Goal: Task Accomplishment & Management: Understand process/instructions

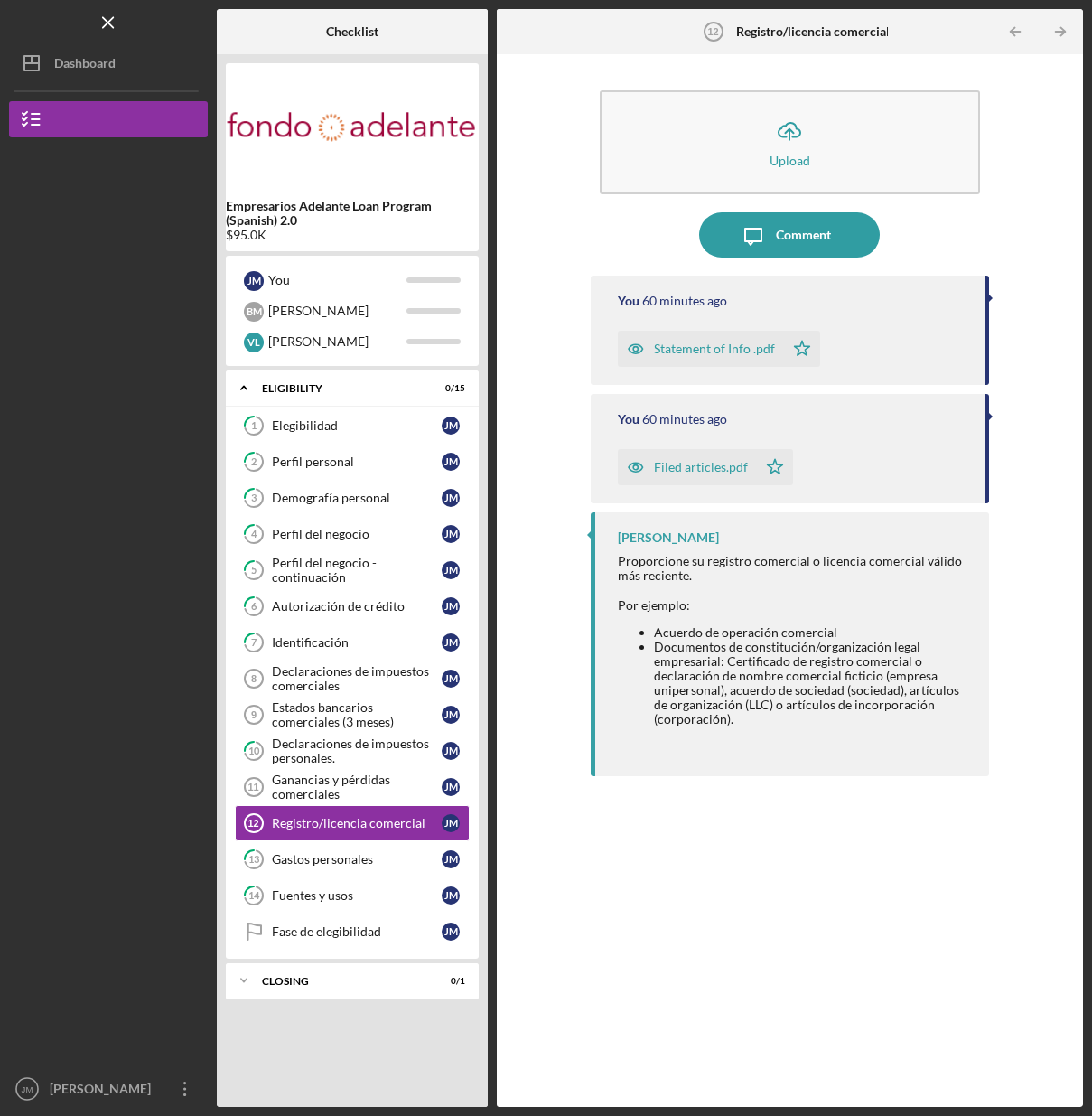
click at [498, 667] on div "Icon/Upload Upload Icon/Message Comment You 60 minutes ago Statement of Info .p…" at bounding box center [790, 581] width 587 height 1052
click at [111, 29] on icon "Icon/Menu Close" at bounding box center [108, 23] width 41 height 41
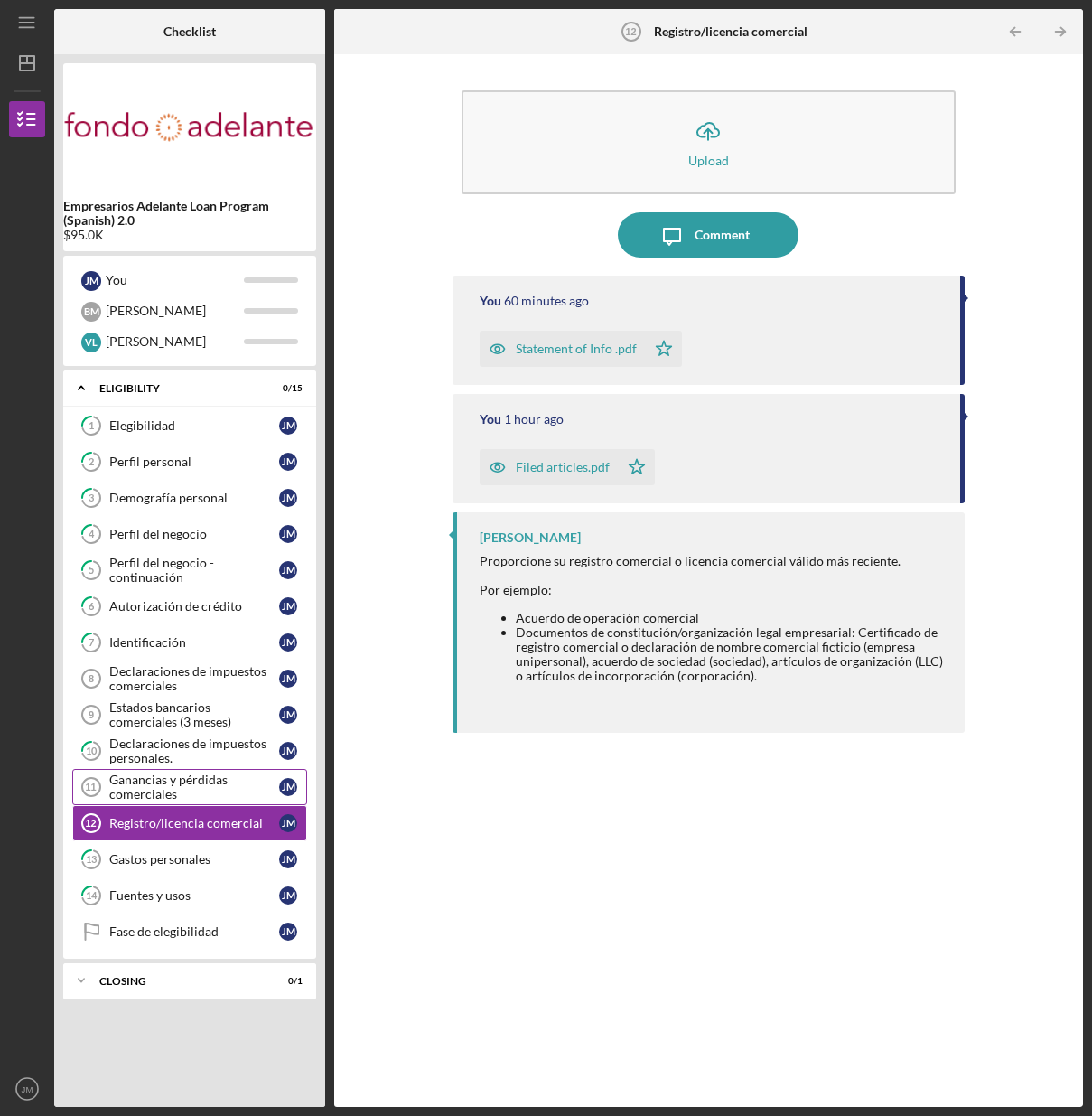
click at [152, 788] on div "Ganancias y pérdidas comerciales" at bounding box center [194, 786] width 170 height 29
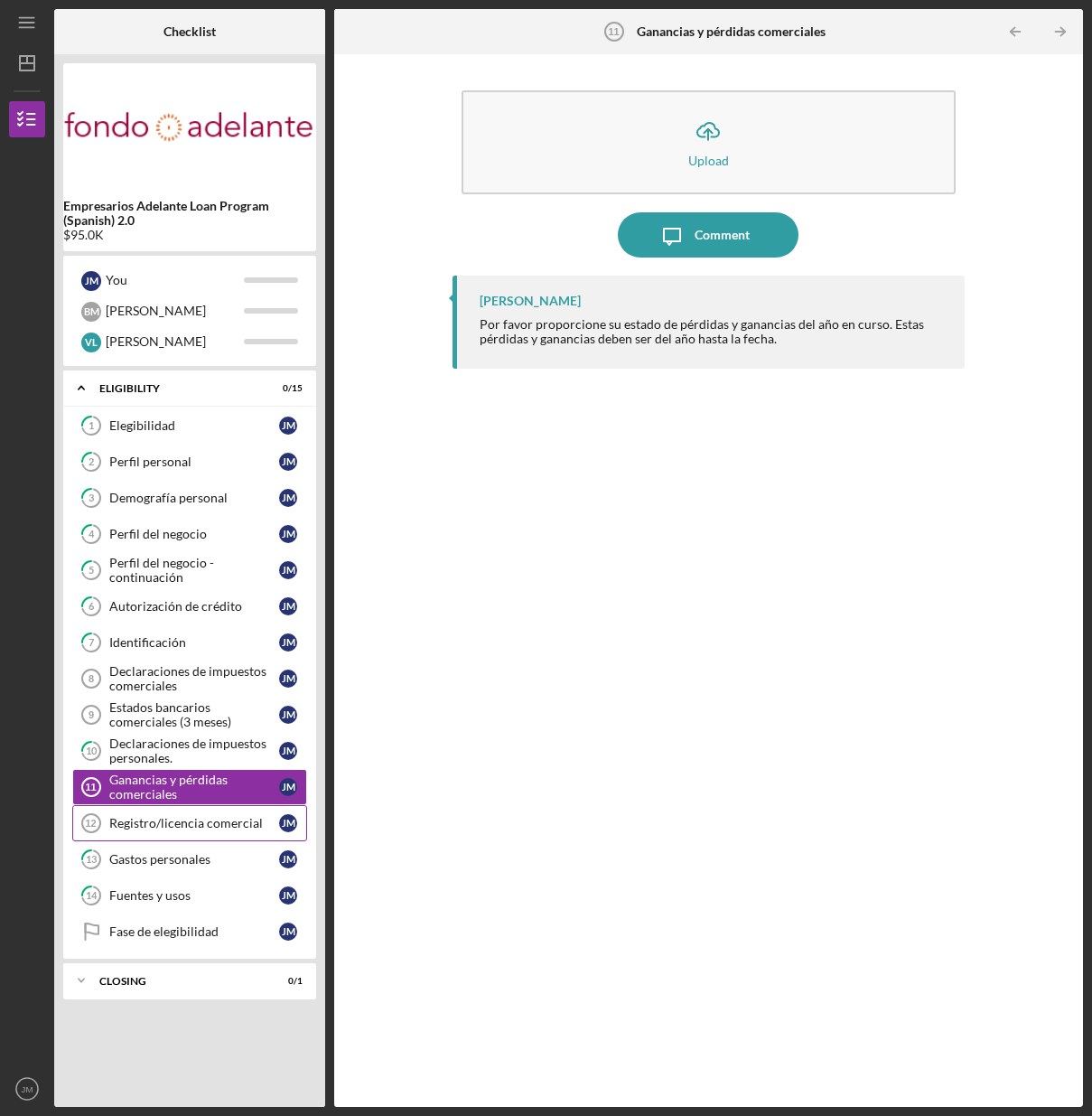
click at [155, 822] on div "Registro/licencia comercial" at bounding box center [194, 823] width 170 height 15
